Goal: Task Accomplishment & Management: Manage account settings

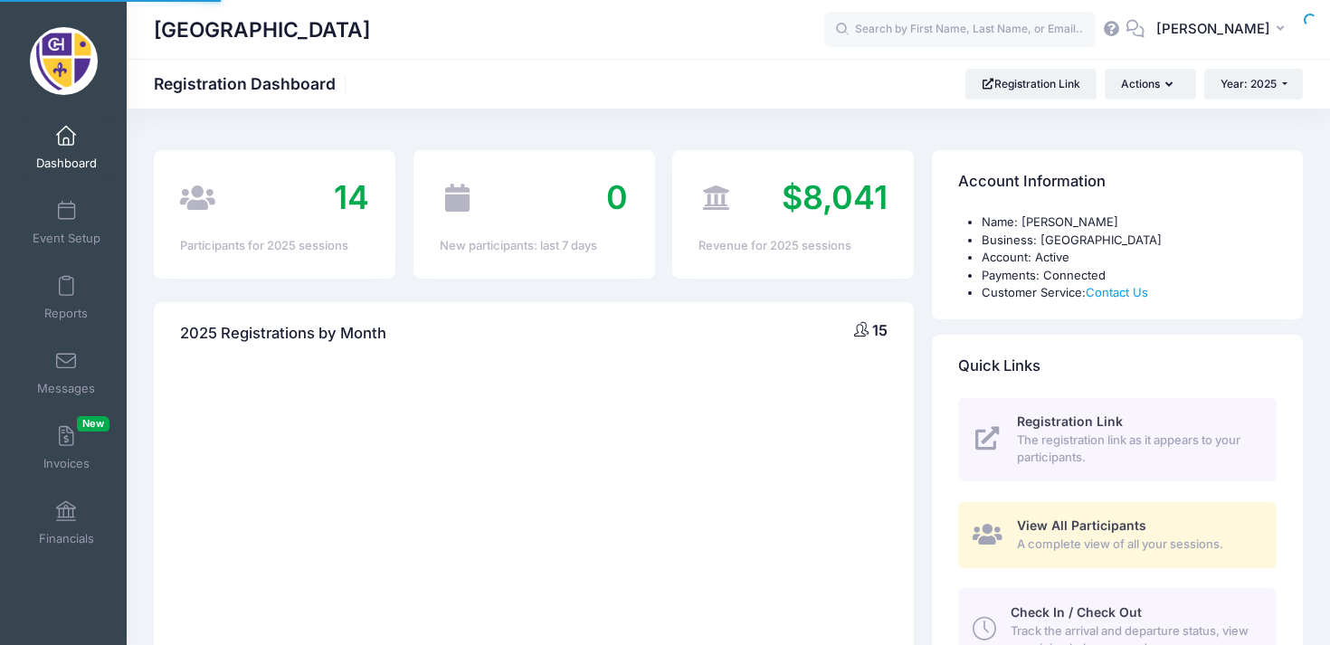
select select
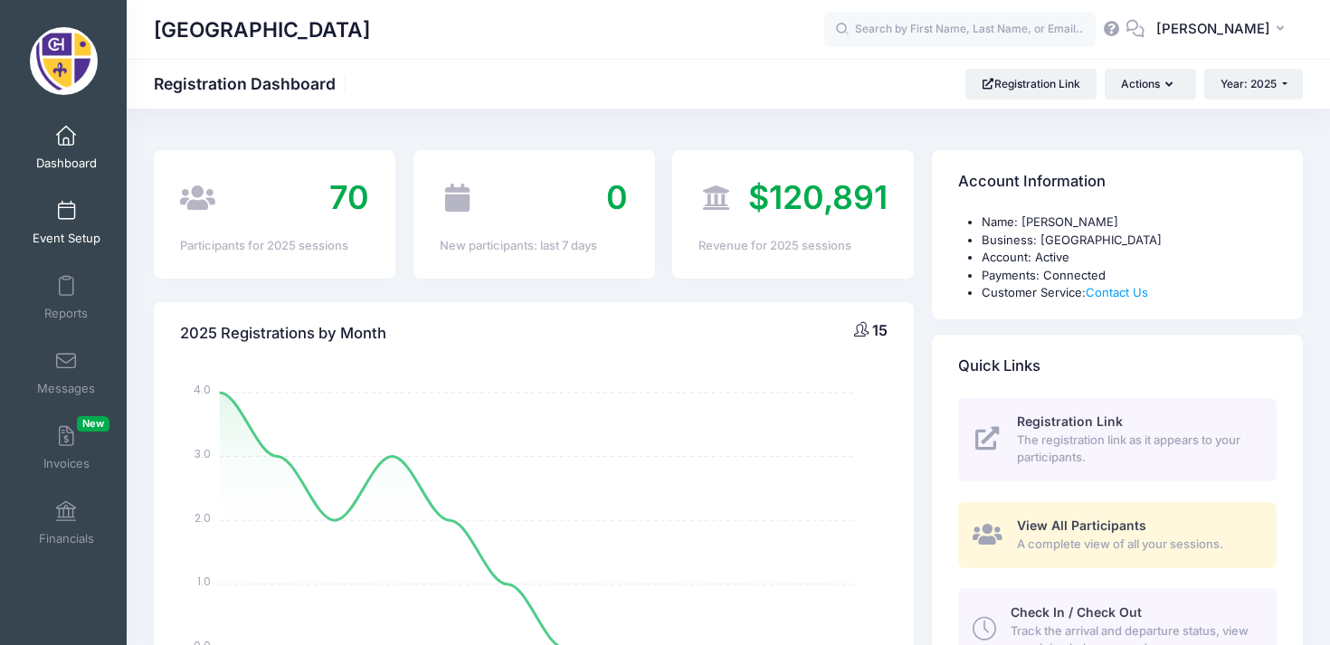
click at [62, 228] on link "Event Setup" at bounding box center [67, 222] width 86 height 63
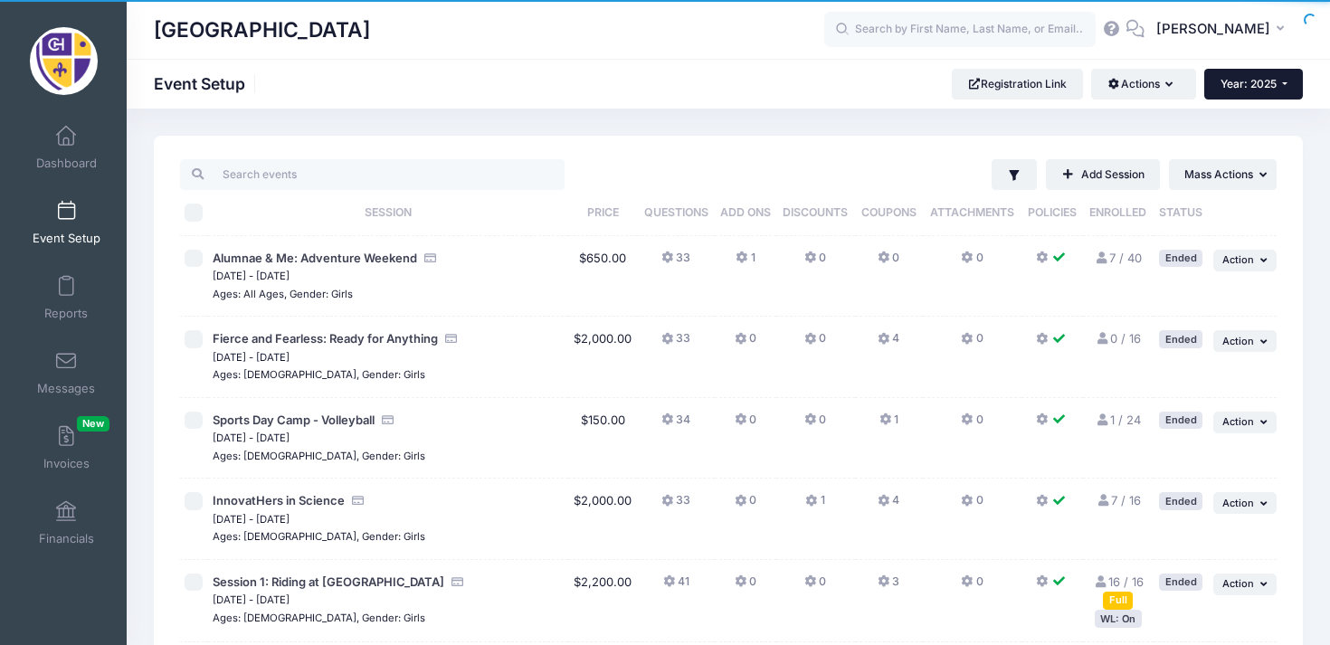
click at [1242, 77] on span "Year: 2025" at bounding box center [1248, 84] width 56 height 14
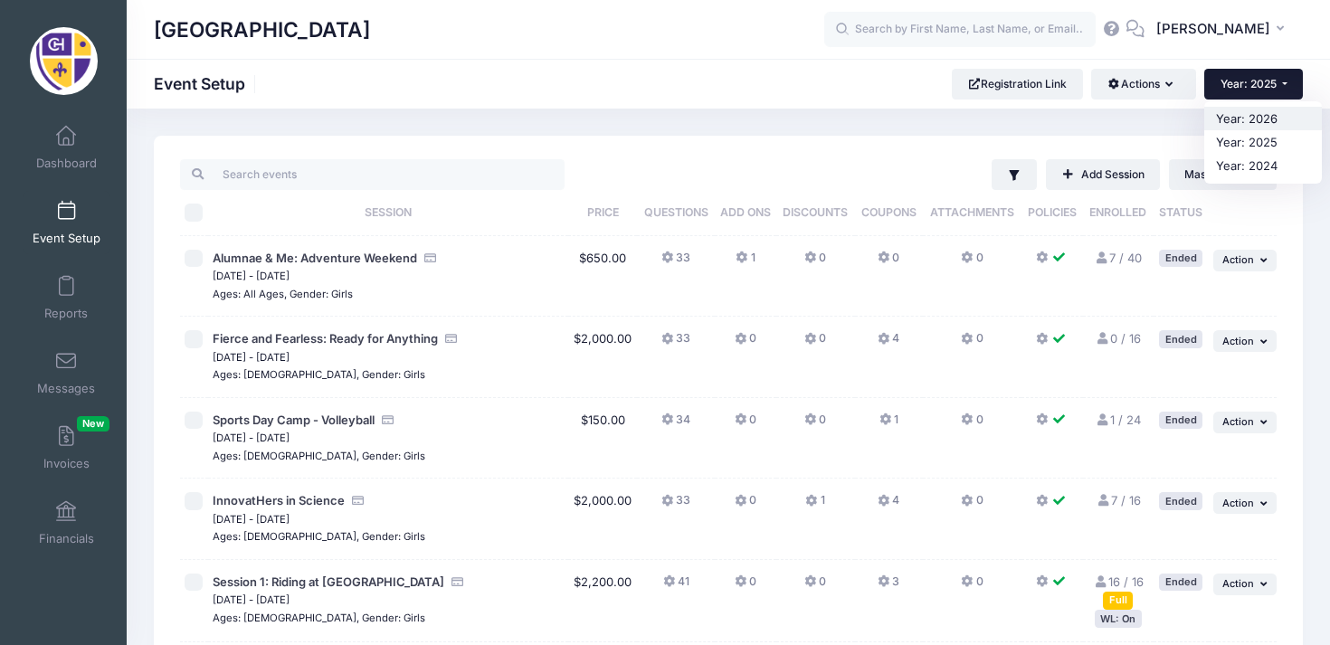
click at [1255, 119] on link "Year: 2026" at bounding box center [1263, 119] width 118 height 24
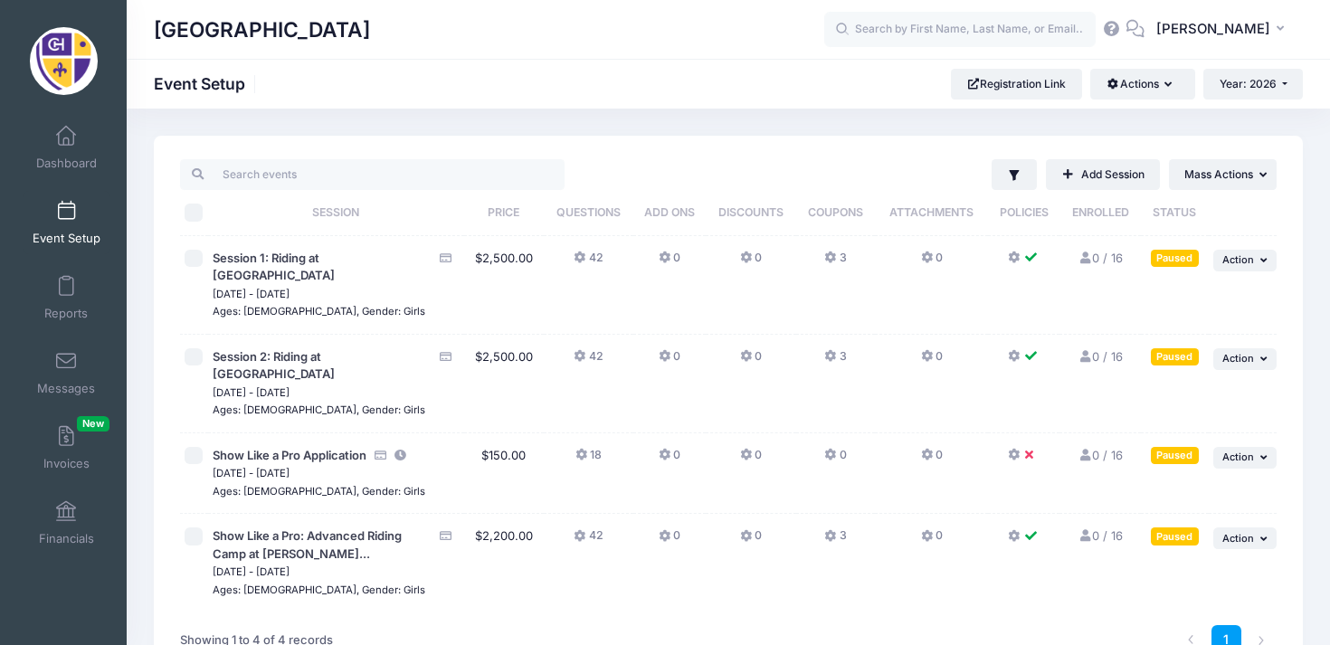
click at [1013, 447] on button at bounding box center [1024, 460] width 33 height 26
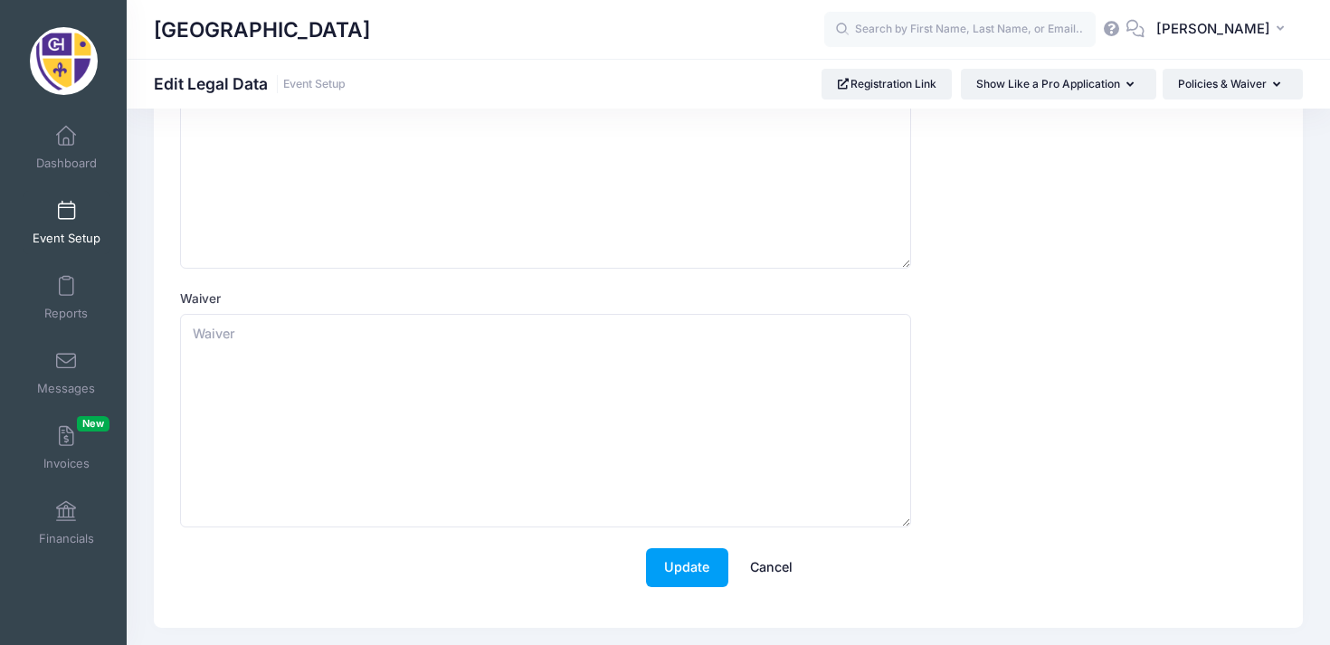
scroll to position [234, 0]
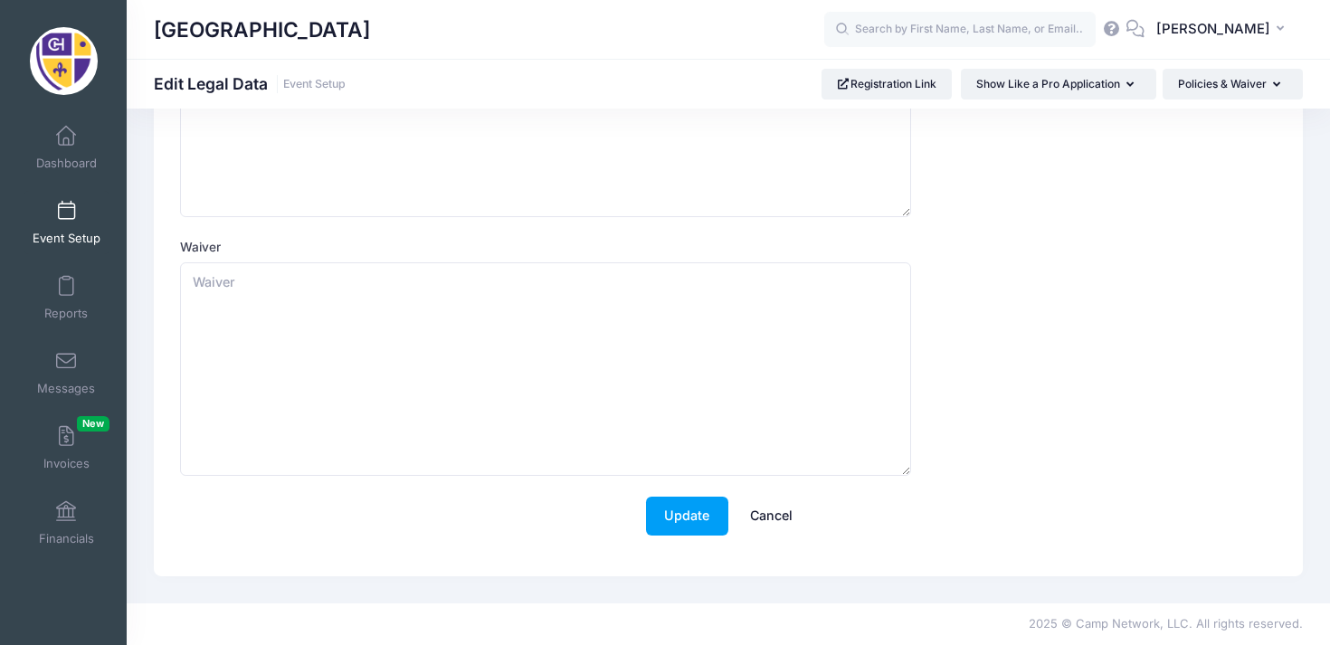
click at [767, 522] on link "Cancel" at bounding box center [772, 516] width 80 height 39
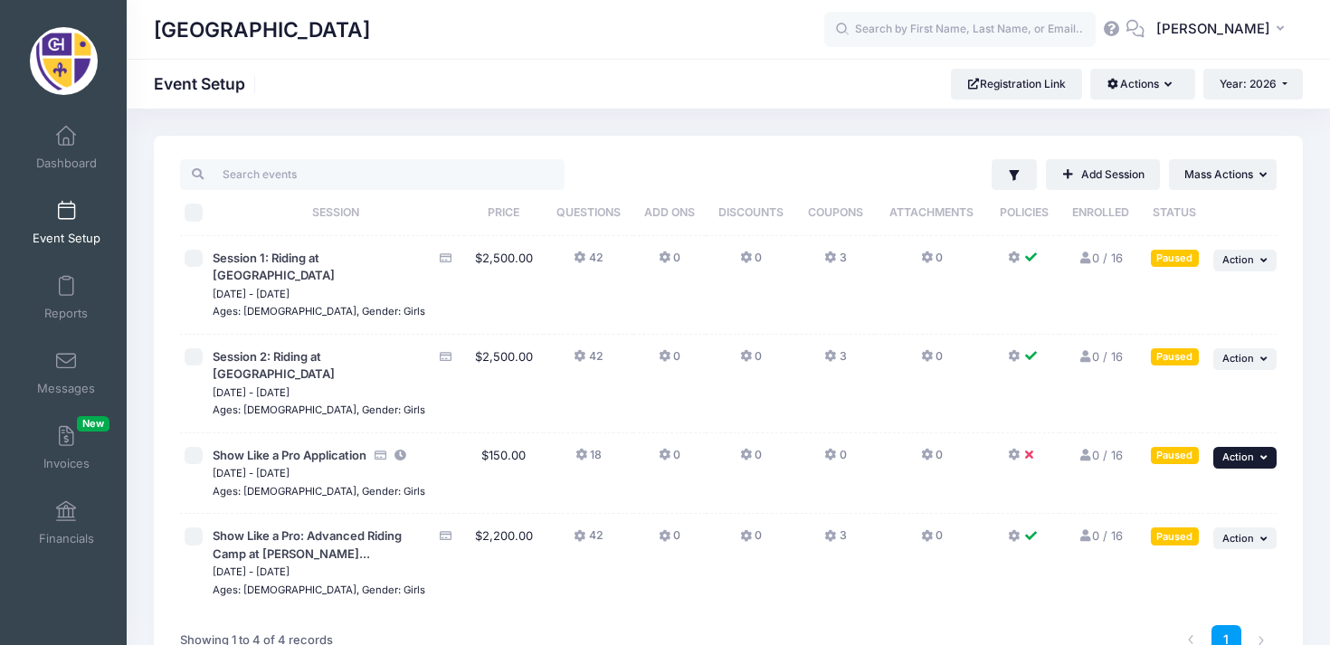
click at [1244, 451] on span "Action" at bounding box center [1238, 457] width 32 height 13
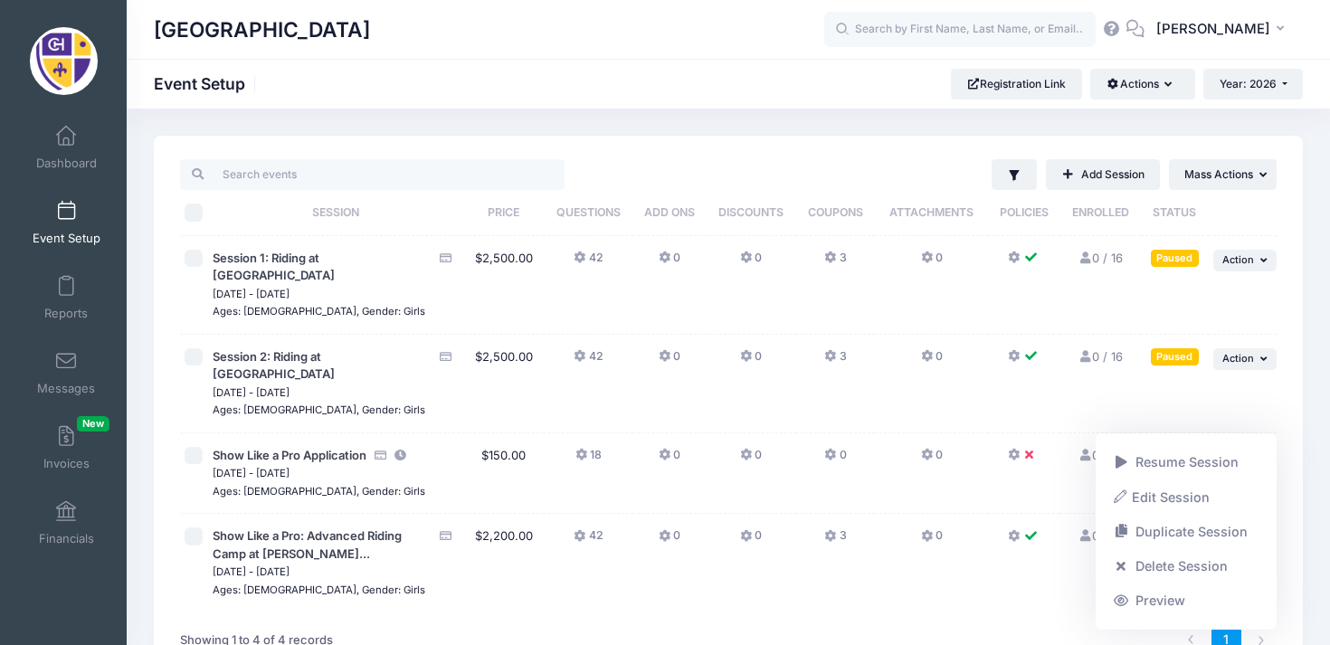
click at [1205, 385] on td "Paused" at bounding box center [1175, 384] width 68 height 99
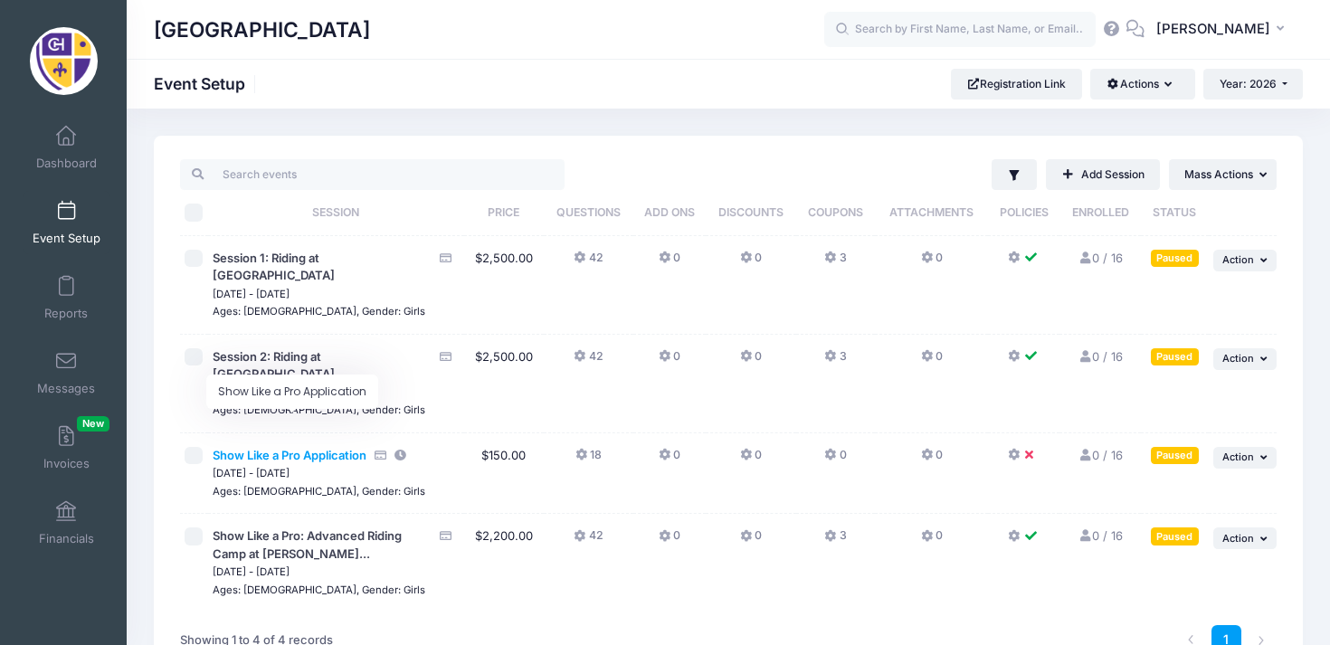
click at [300, 448] on span "Show Like a Pro Application" at bounding box center [290, 455] width 154 height 14
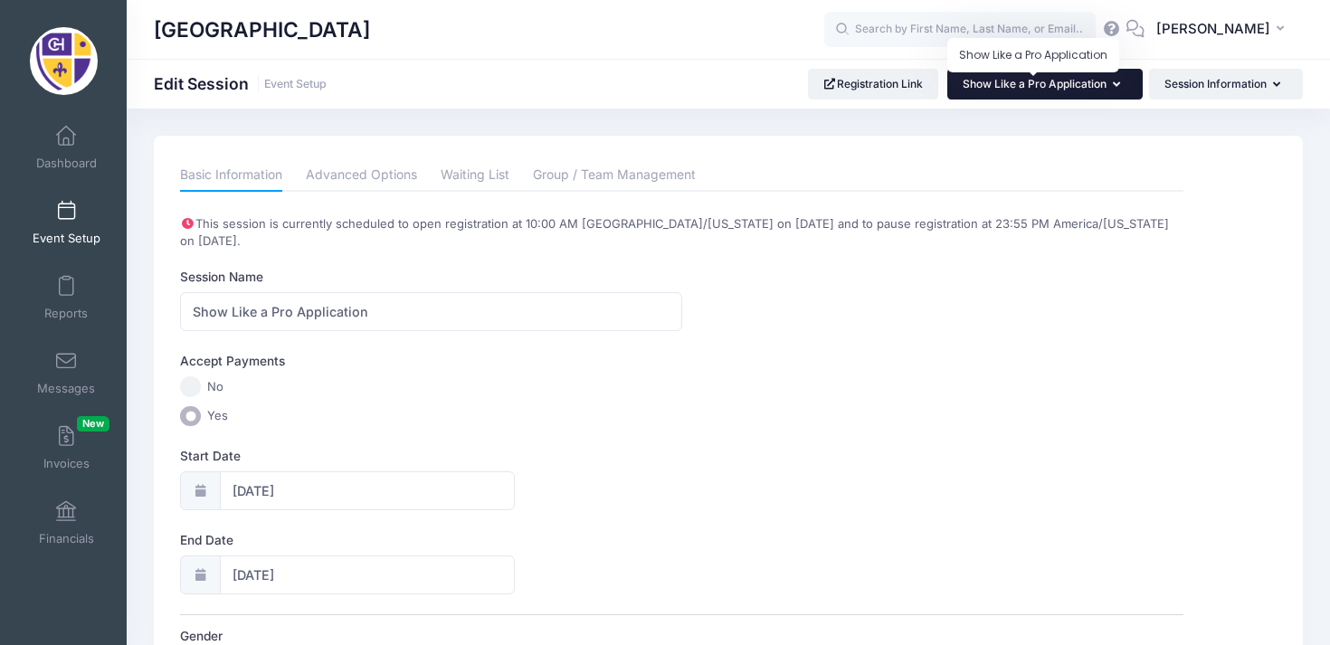
click at [1095, 81] on span "Show Like a Pro Application" at bounding box center [1035, 84] width 144 height 14
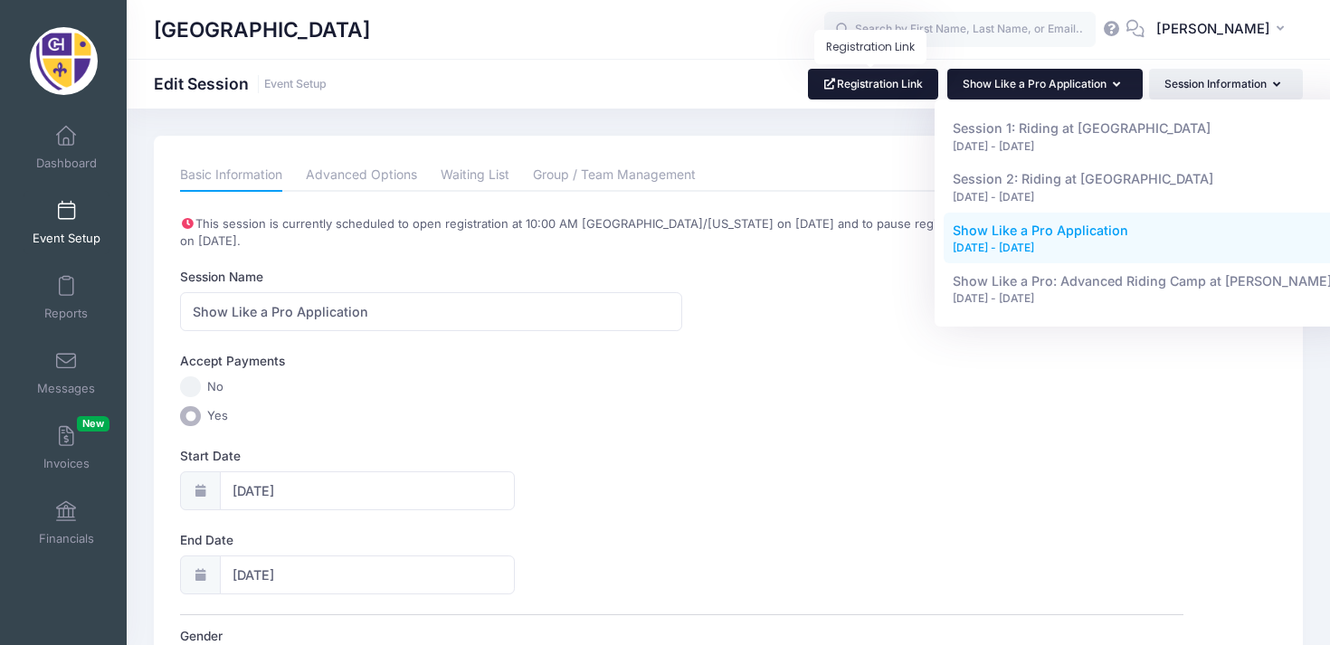
click at [887, 89] on link "Registration Link" at bounding box center [873, 84] width 131 height 31
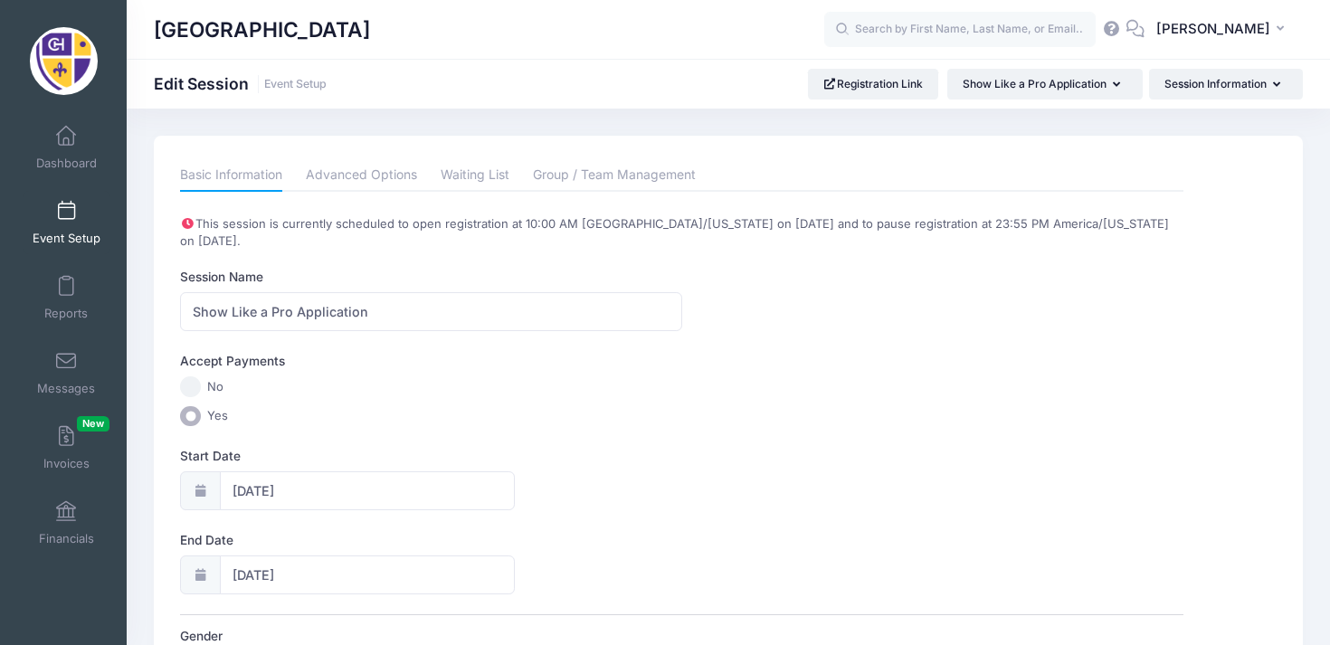
click at [66, 206] on span at bounding box center [66, 212] width 0 height 20
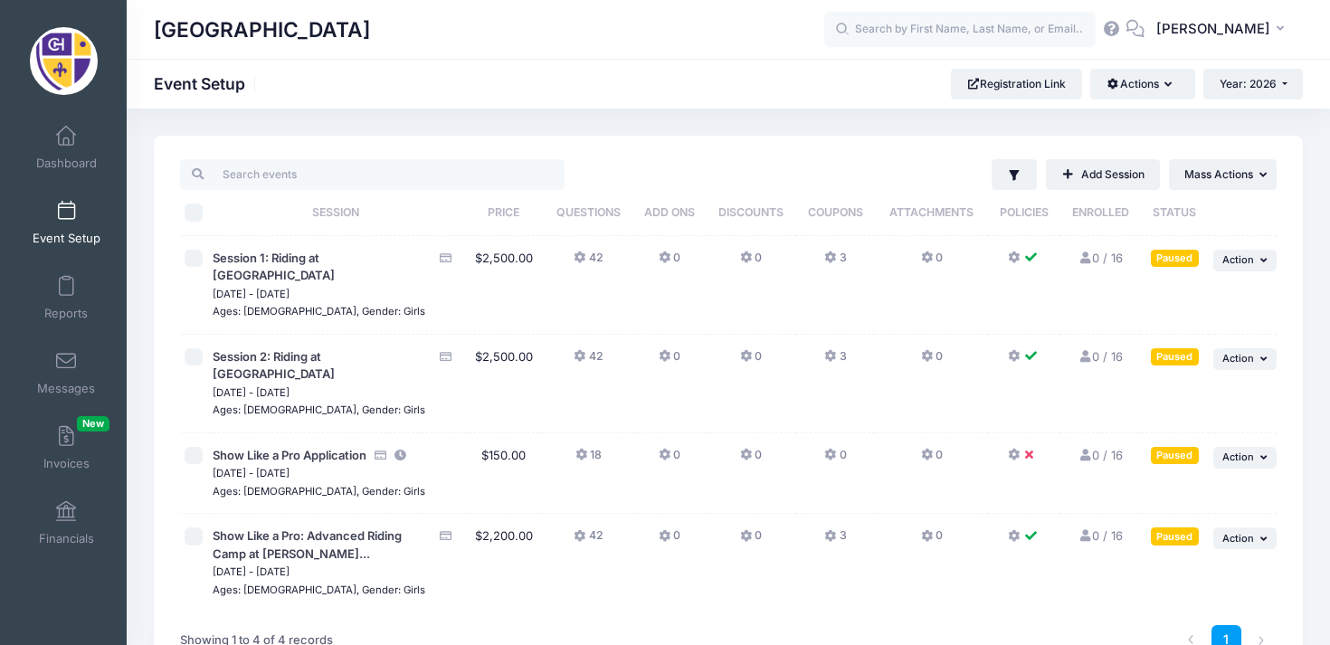
click at [1018, 455] on icon at bounding box center [1015, 455] width 14 height 0
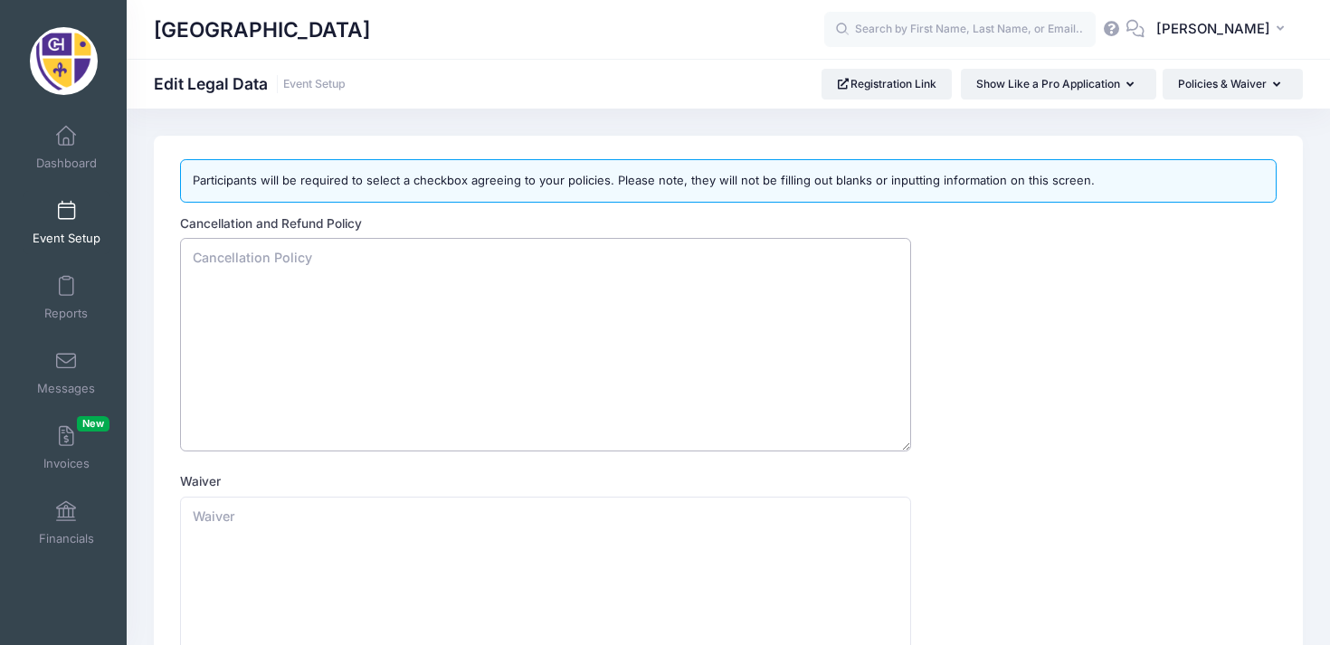
click at [451, 280] on textarea "Cancellation and Refund Policy" at bounding box center [545, 345] width 731 height 214
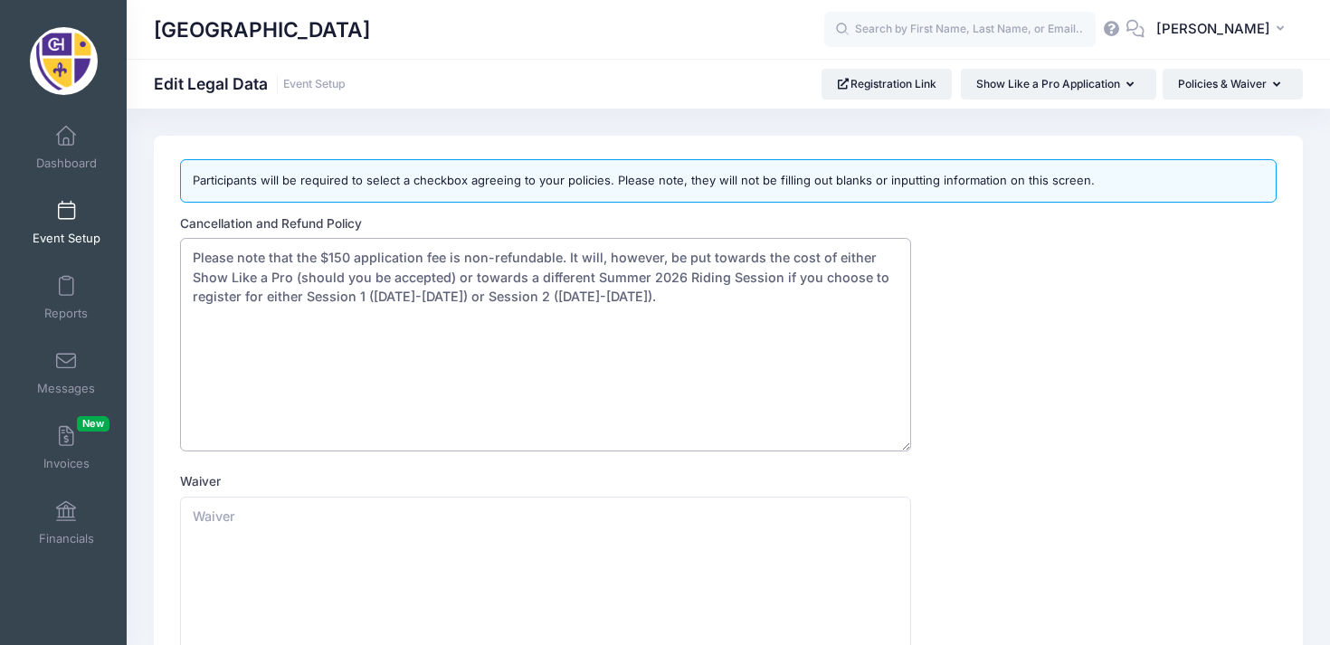
drag, startPoint x: 609, startPoint y: 298, endPoint x: 188, endPoint y: 259, distance: 422.5
click at [188, 259] on textarea "Please note that the $150 application fee is non-refundable. It will, however, …" at bounding box center [545, 345] width 731 height 214
paste textarea "The $150 application fee is non-refundable. However, if you are accepted into S…"
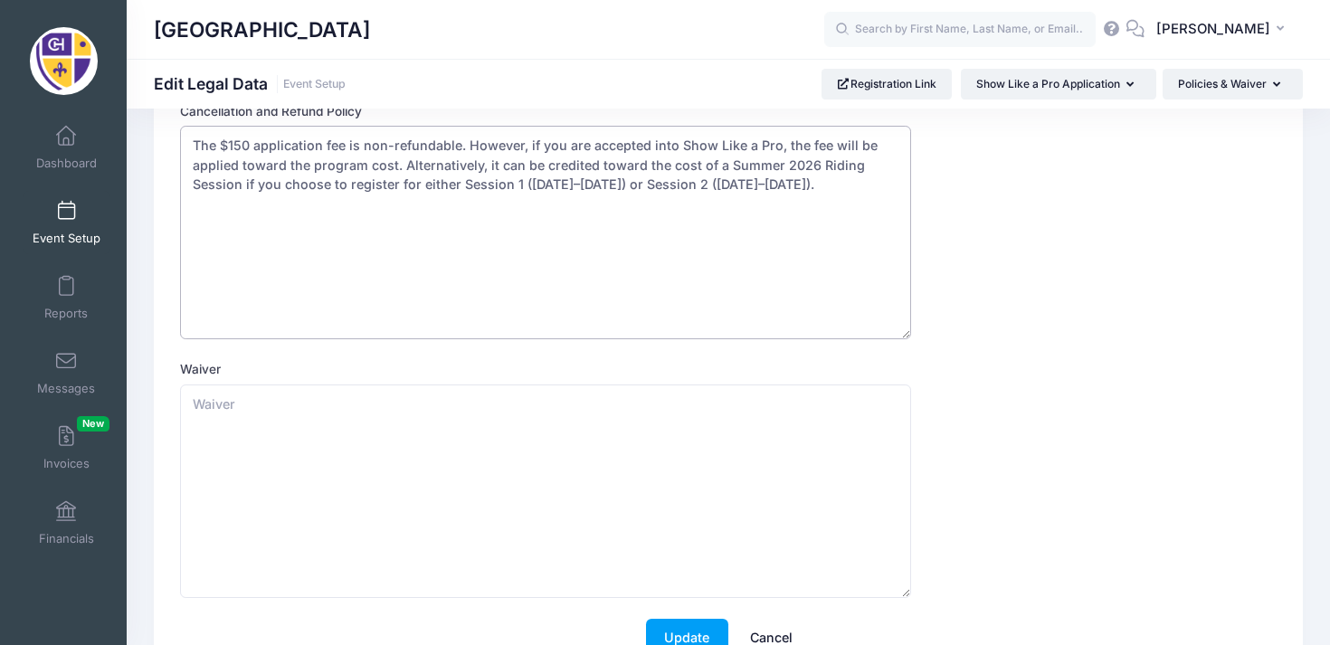
scroll to position [234, 0]
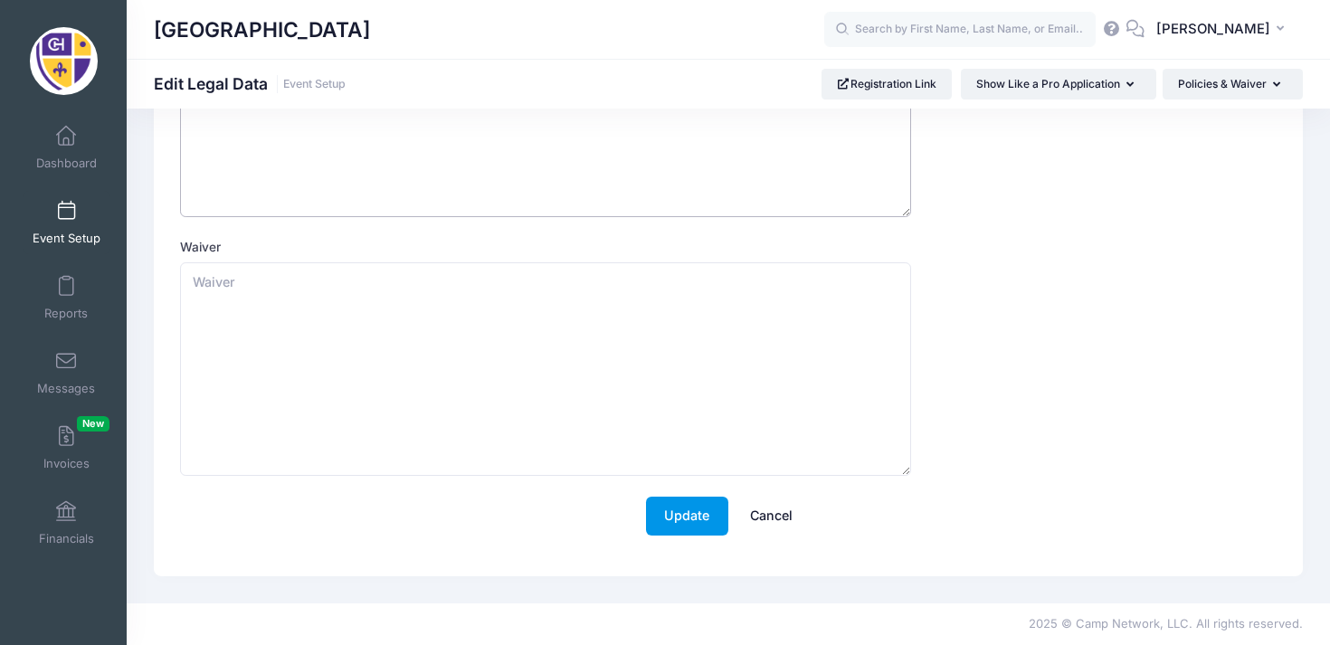
type textarea "The $150 application fee is non-refundable. However, if you are accepted into S…"
click at [717, 510] on button "Update" at bounding box center [687, 516] width 82 height 39
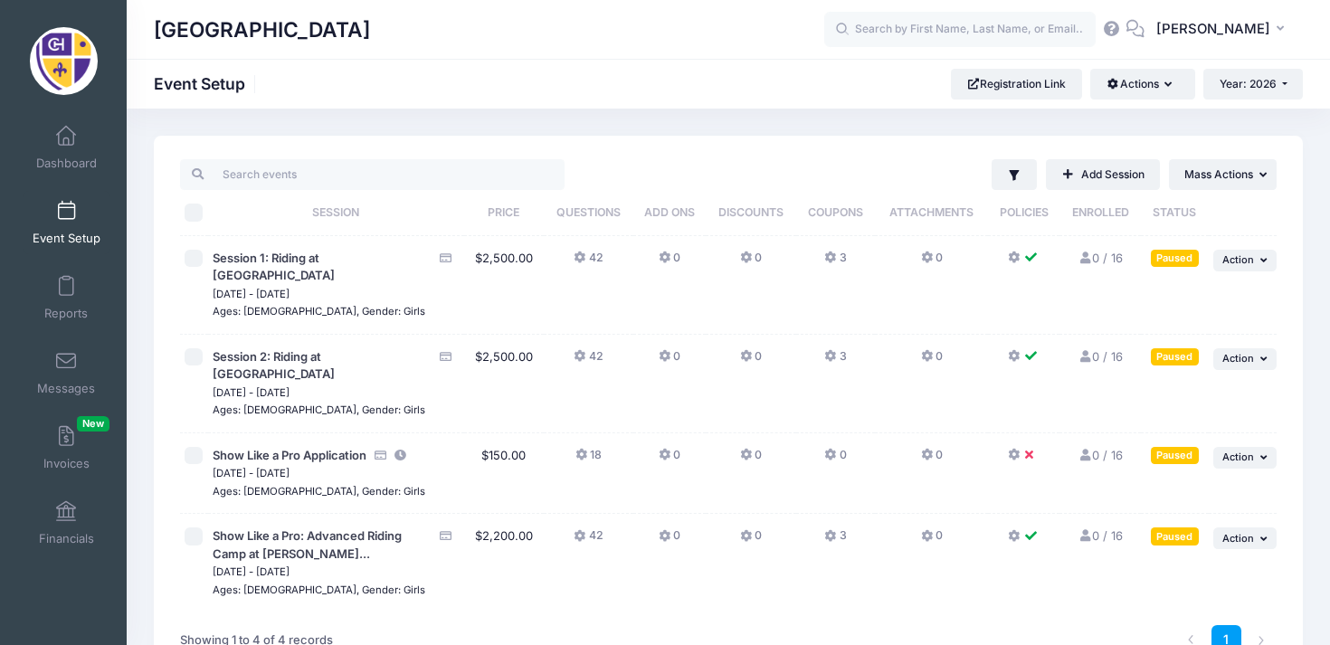
click at [1018, 455] on icon at bounding box center [1015, 455] width 14 height 0
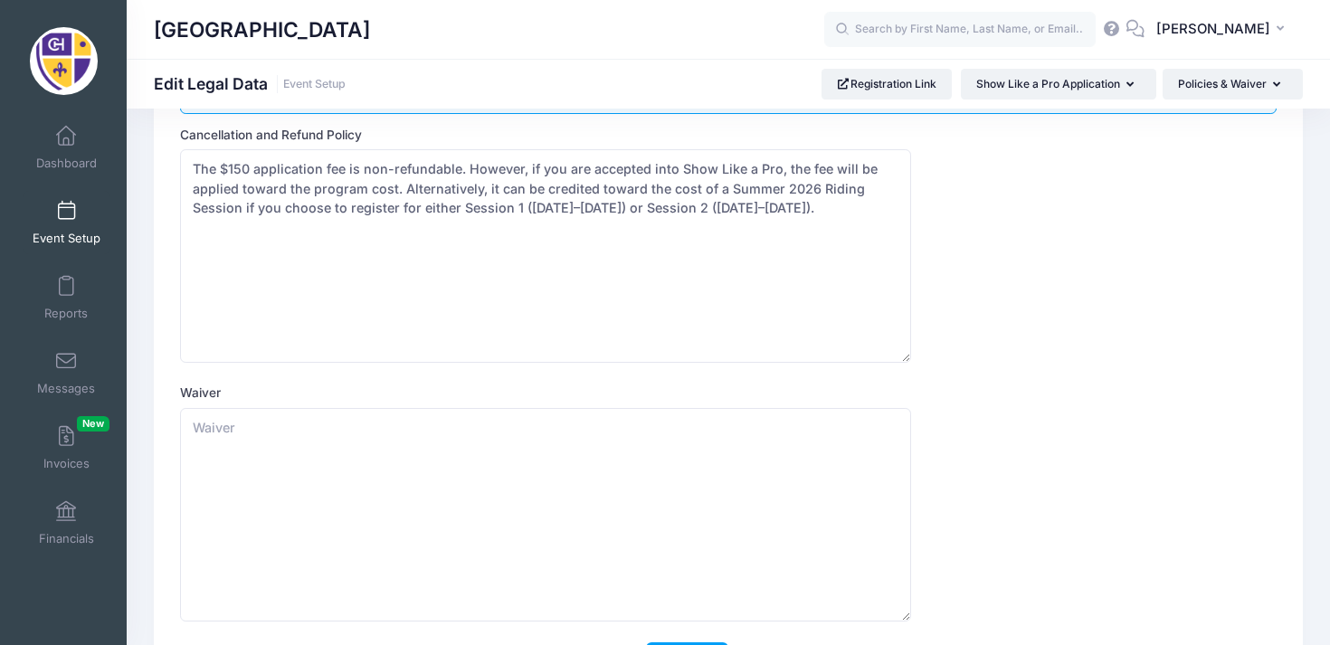
scroll to position [234, 0]
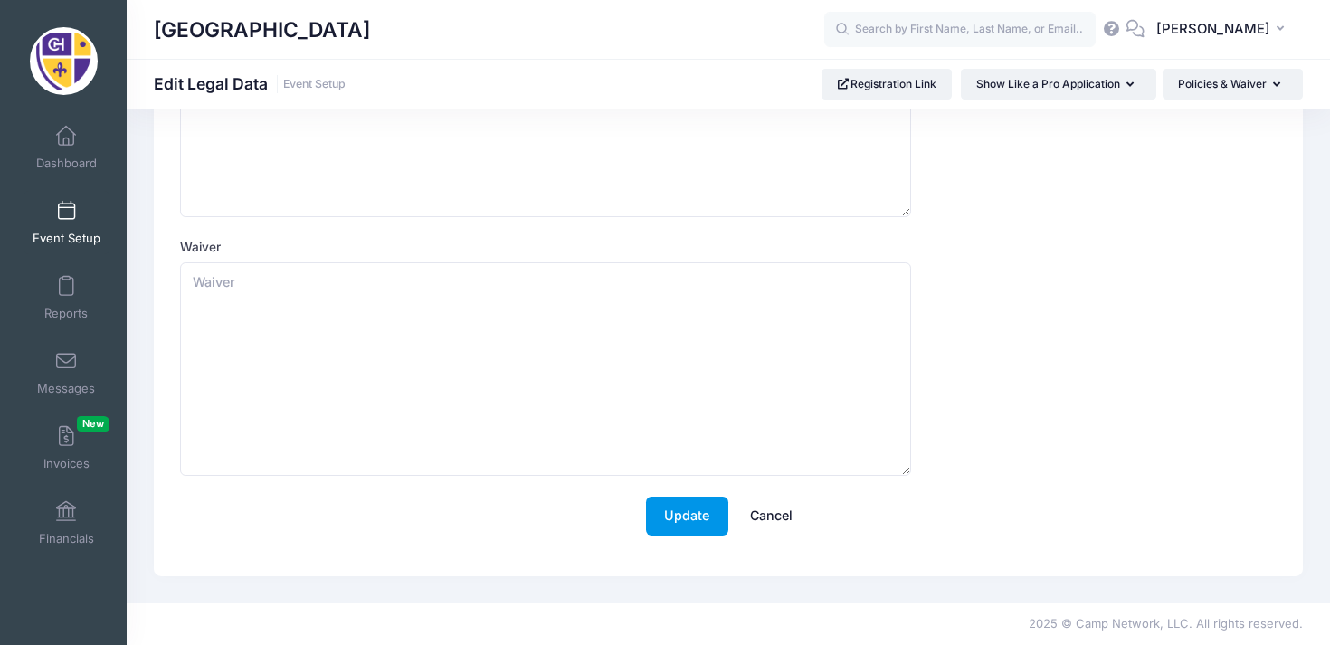
click at [702, 509] on button "Update" at bounding box center [687, 516] width 82 height 39
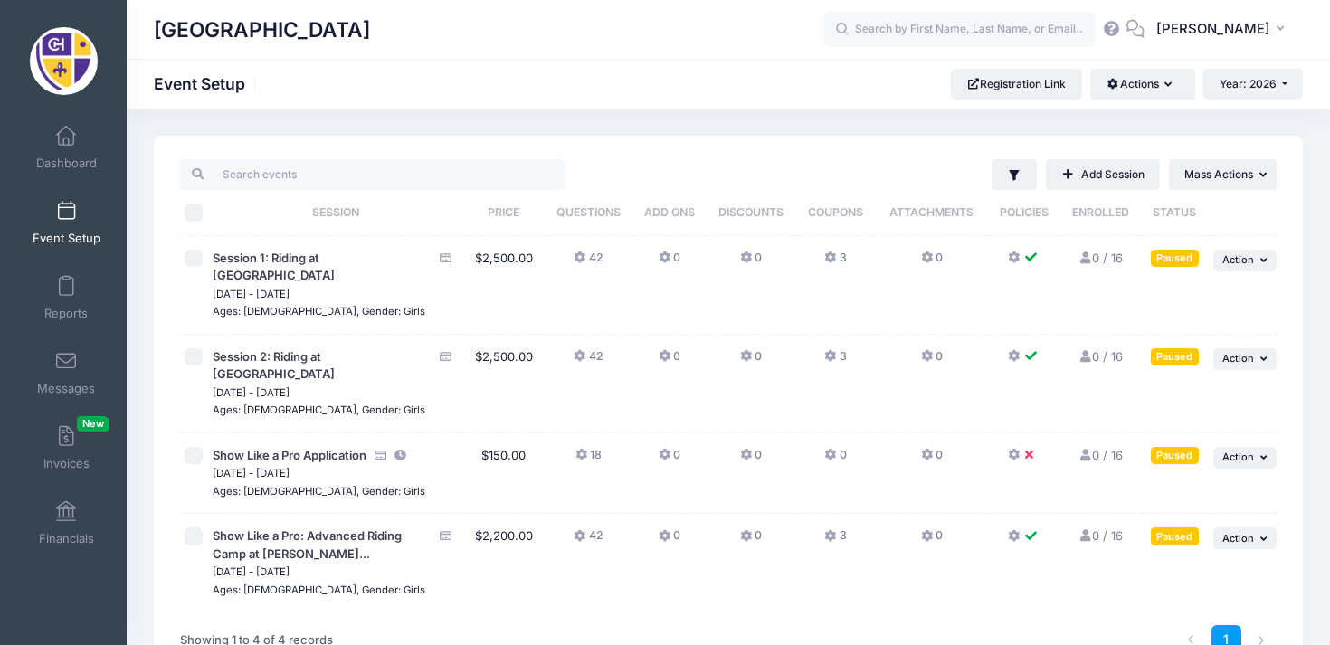
click at [1033, 537] on icon at bounding box center [1032, 537] width 14 height 0
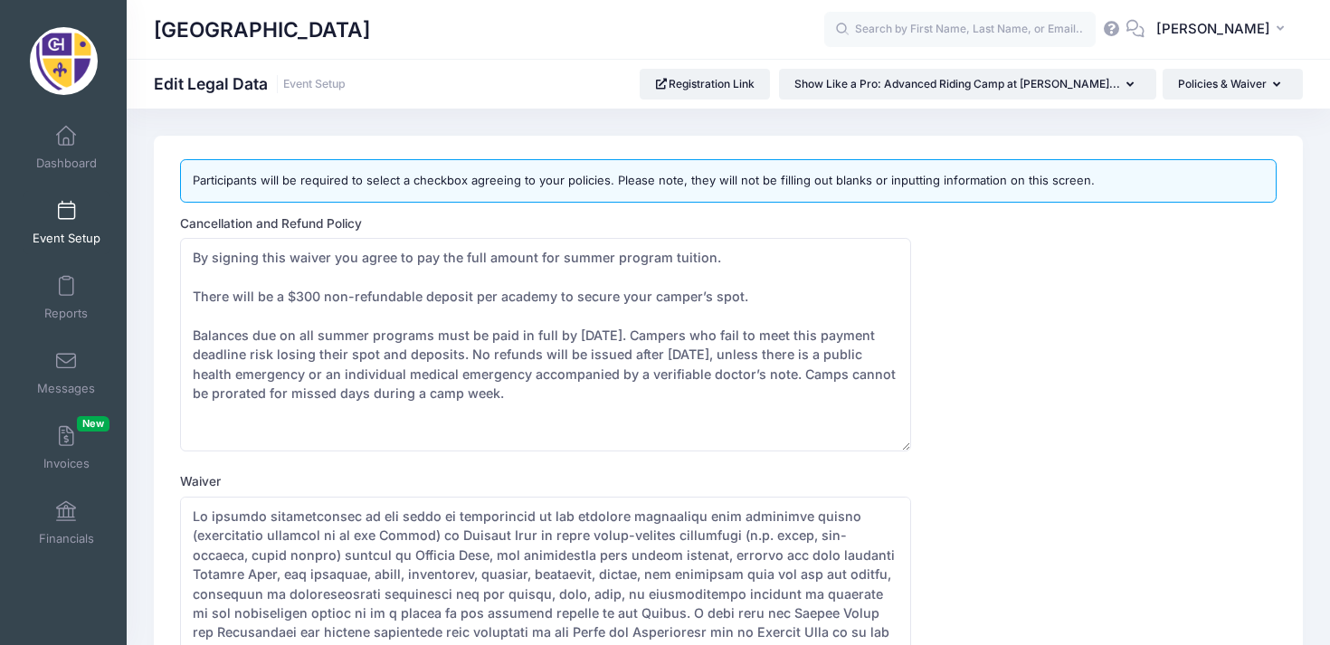
click at [73, 231] on span "Event Setup" at bounding box center [67, 238] width 68 height 15
